Goal: Check status: Check status

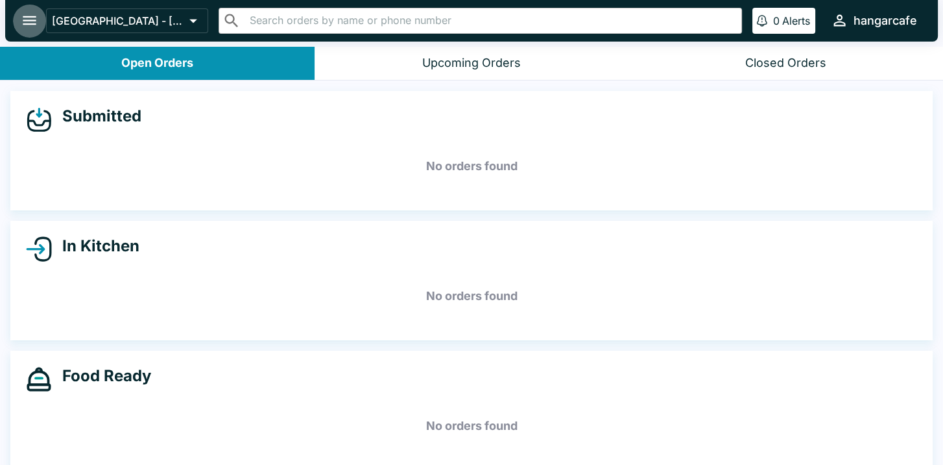
click at [24, 20] on icon "open drawer" at bounding box center [30, 20] width 14 height 9
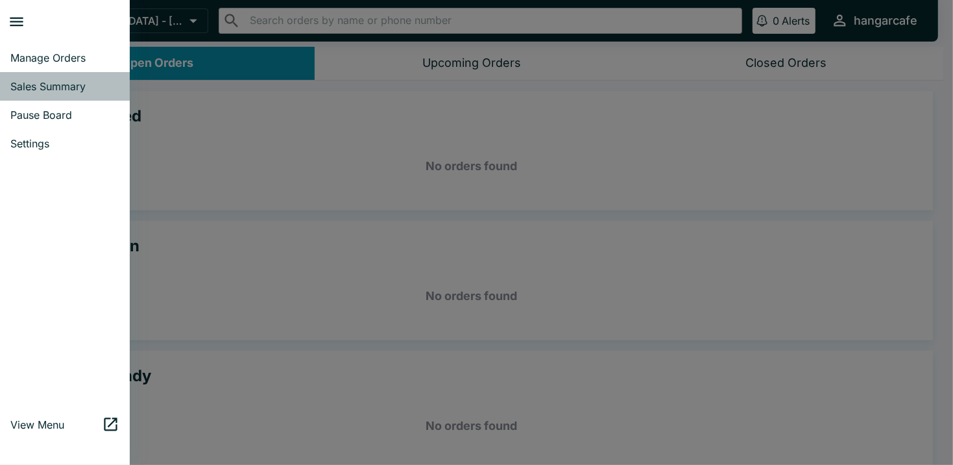
click at [52, 80] on span "Sales Summary" at bounding box center [64, 86] width 109 height 13
select select "03:00"
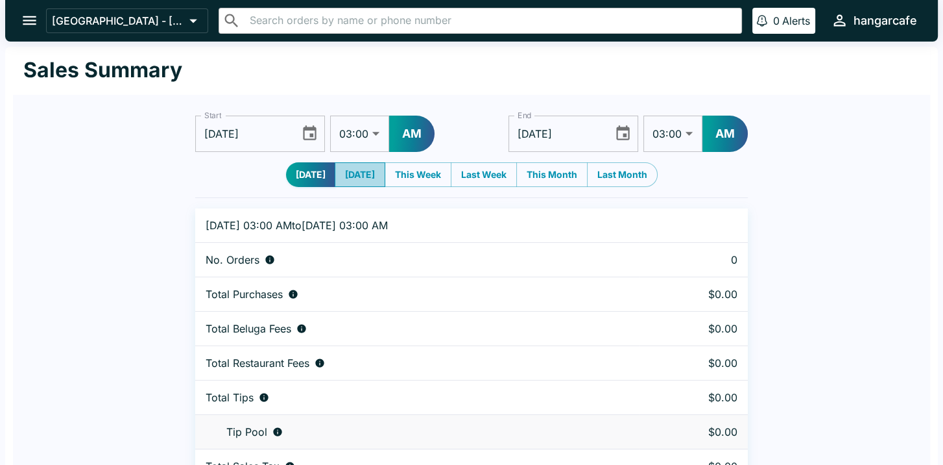
click at [364, 175] on button "[DATE]" at bounding box center [360, 174] width 51 height 25
type input "[DATE]"
